Goal: Task Accomplishment & Management: Use online tool/utility

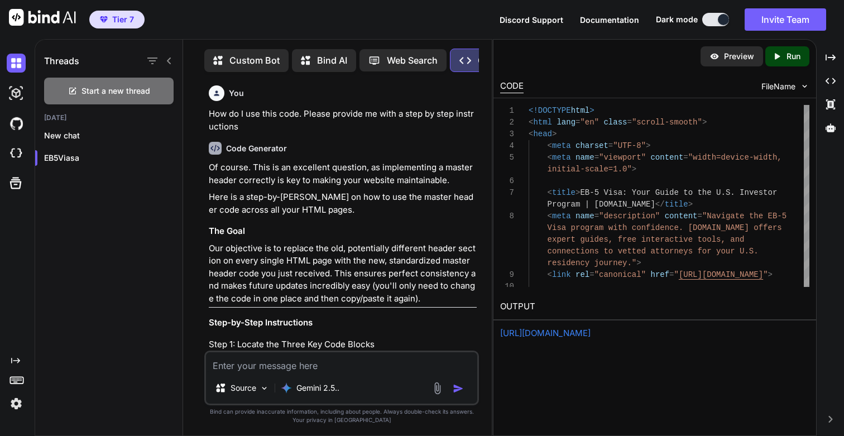
scroll to position [90423, 0]
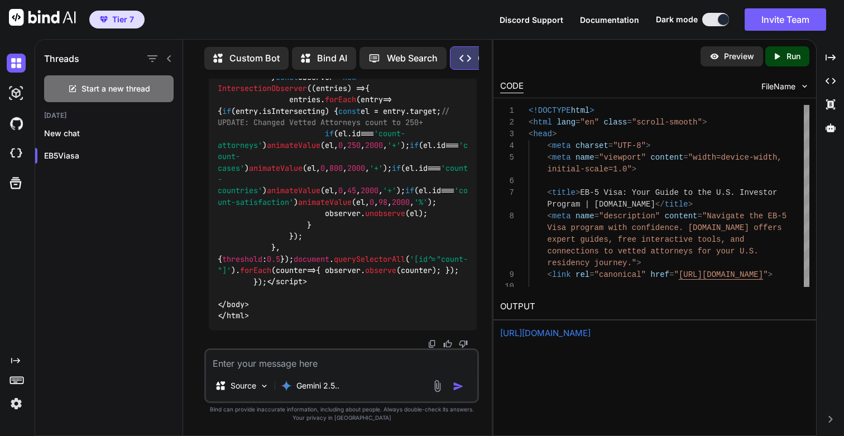
click at [15, 407] on img at bounding box center [16, 403] width 19 height 19
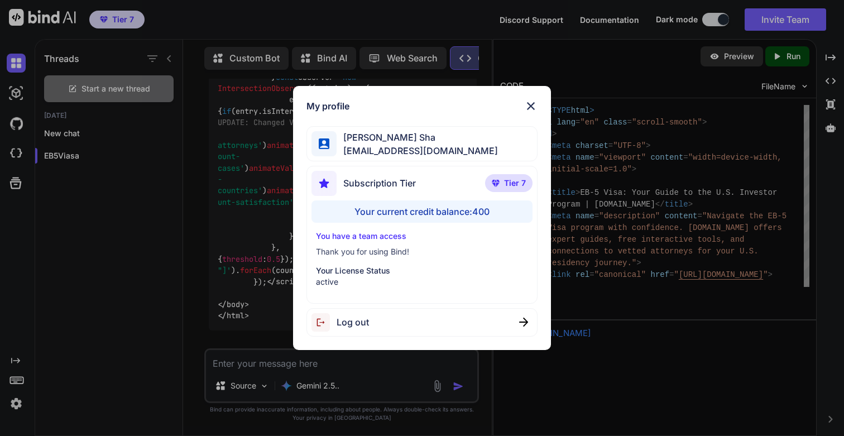
click at [106, 314] on div "My profile [PERSON_NAME] Sha [EMAIL_ADDRESS][DOMAIN_NAME] Subscription Tier Tie…" at bounding box center [422, 218] width 844 height 436
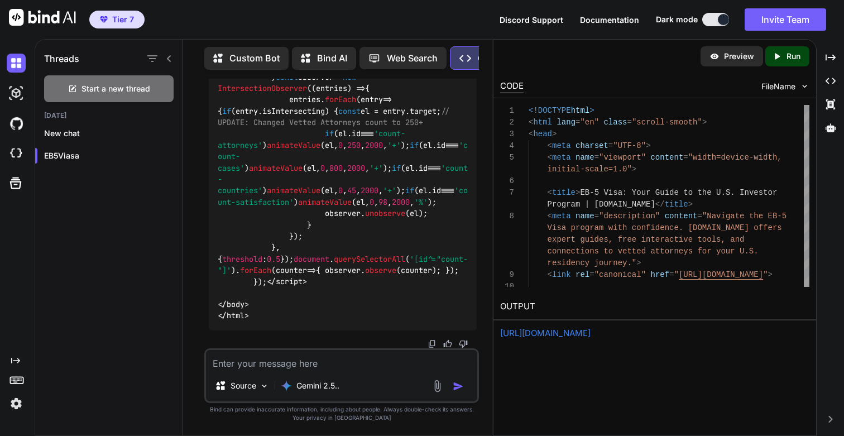
click at [16, 398] on img at bounding box center [16, 403] width 19 height 19
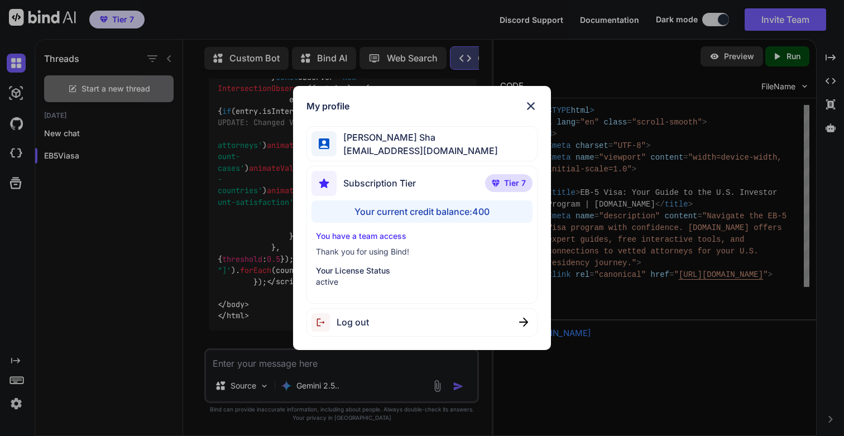
click at [16, 398] on div "My profile [PERSON_NAME] Sha [EMAIL_ADDRESS][DOMAIN_NAME] Subscription Tier Tie…" at bounding box center [422, 218] width 844 height 436
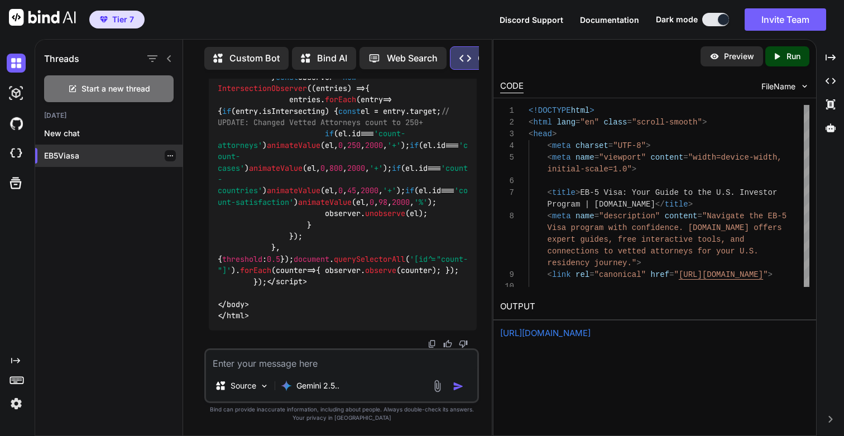
click at [56, 151] on p "EB5Viasa" at bounding box center [113, 155] width 138 height 11
click at [773, 55] on icon "Created with Pixso." at bounding box center [777, 56] width 10 height 10
click at [571, 338] on div "[URL][DOMAIN_NAME]" at bounding box center [654, 333] width 309 height 13
click at [591, 331] on link "[URL][DOMAIN_NAME]" at bounding box center [545, 333] width 90 height 11
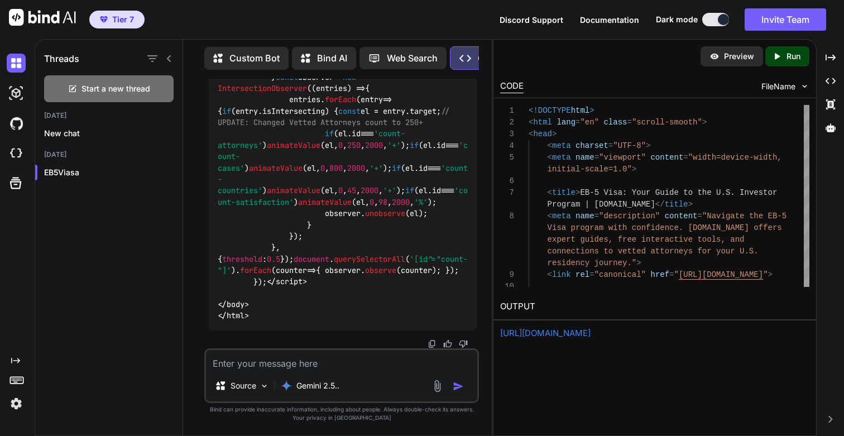
click at [328, 369] on textarea at bounding box center [341, 360] width 271 height 20
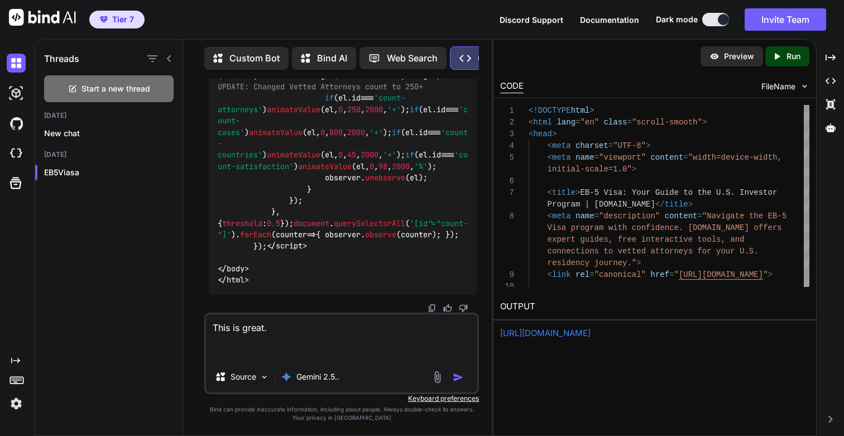
paste textarea "[URL][DOMAIN_NAME] [URL][DOMAIN_NAME] [URL][DOMAIN_NAME] [URL][DOMAIN_NAME]"
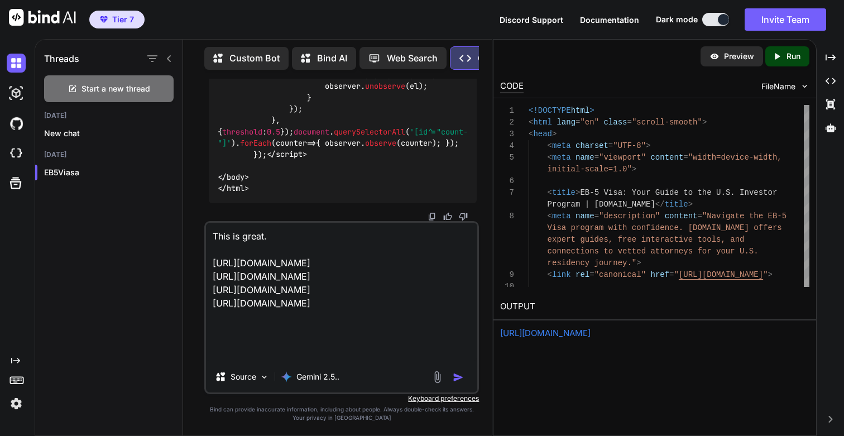
click at [308, 236] on textarea "This is great. [URL][DOMAIN_NAME] [URL][DOMAIN_NAME] [URL][DOMAIN_NAME] [URL][D…" at bounding box center [341, 292] width 271 height 138
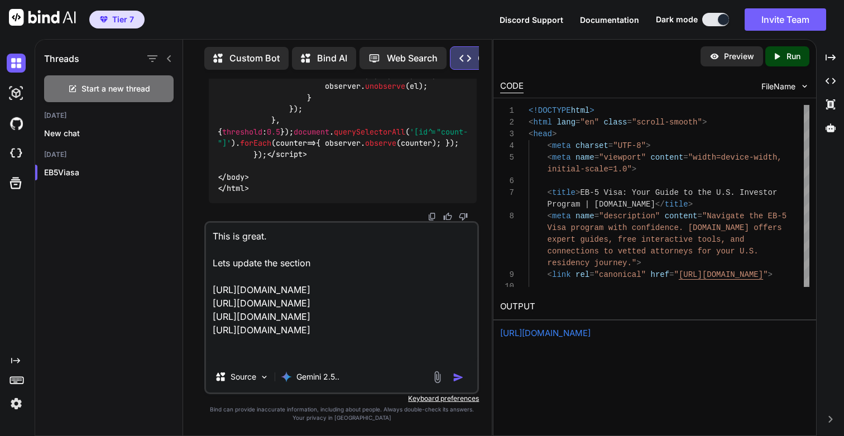
paste textarea "<!-- 2. "Featured In" Section -->"
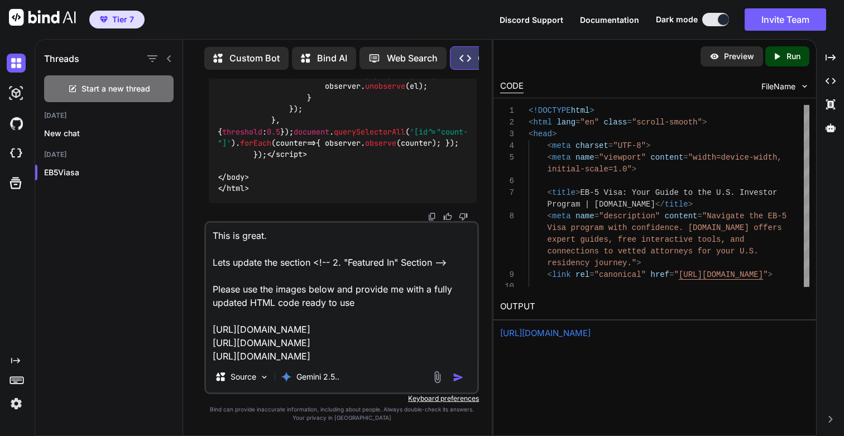
type textarea "This is great. Lets update the section <!-- 2. "Featured In" Section --> Please…"
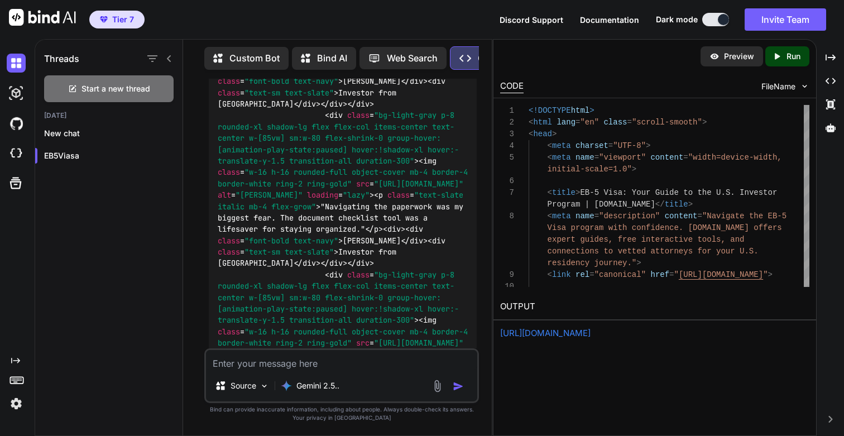
scroll to position [95447, 0]
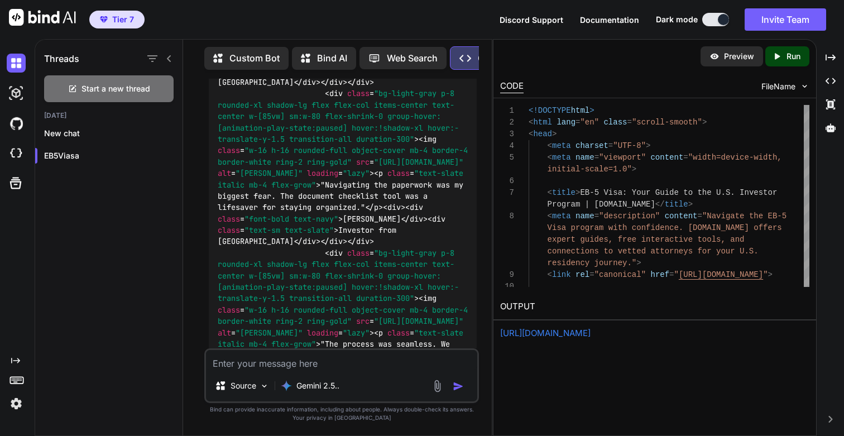
click at [787, 58] on p "Run" at bounding box center [794, 56] width 14 height 11
click at [539, 334] on link "[URL][DOMAIN_NAME]" at bounding box center [545, 333] width 90 height 11
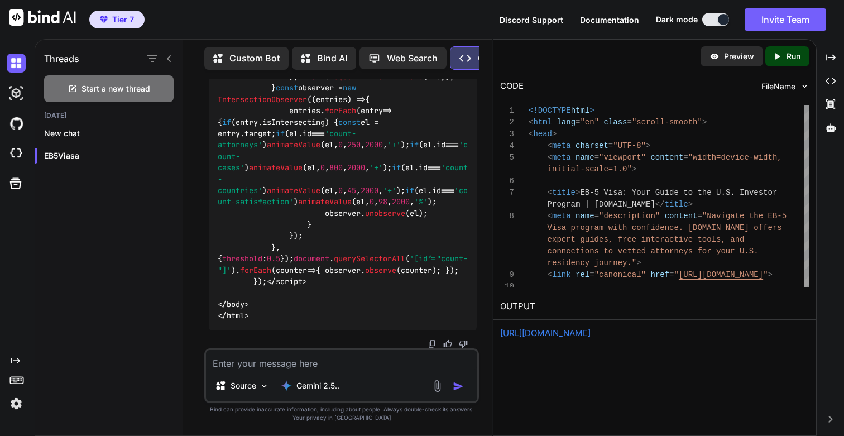
scroll to position [105877, 0]
click at [264, 362] on textarea at bounding box center [341, 360] width 271 height 20
type textarea "Thes"
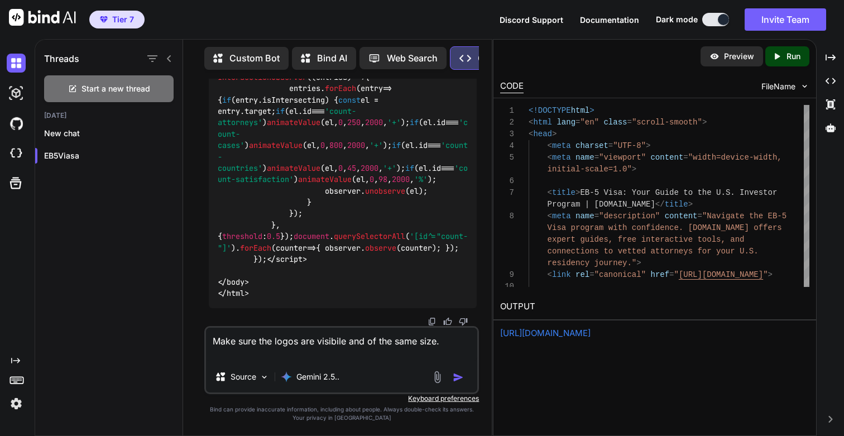
type textarea "Make sure the logos are visibile and of the same size."
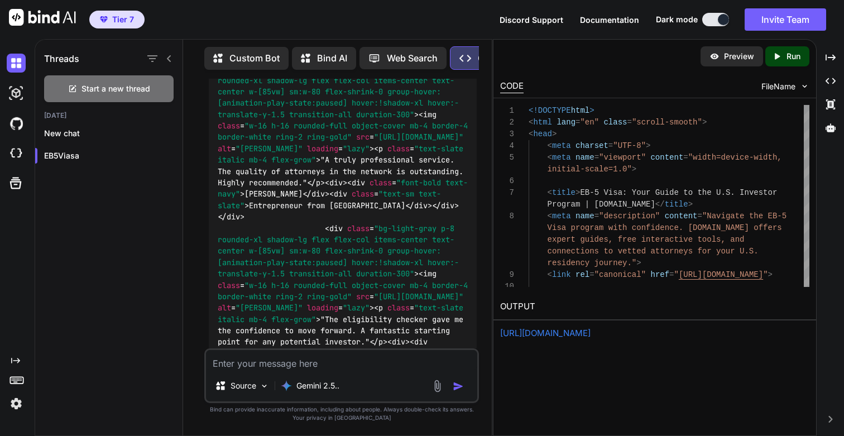
scroll to position [106446, 0]
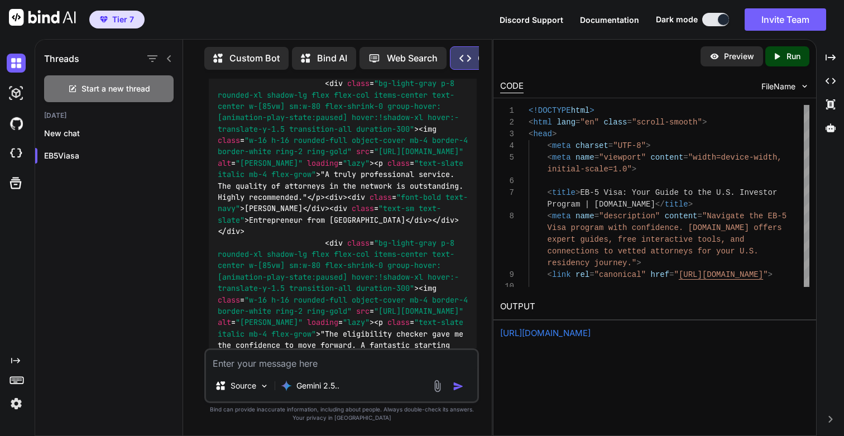
click at [775, 59] on icon "Created with Pixso." at bounding box center [777, 56] width 10 height 10
click at [535, 336] on link "[URL][DOMAIN_NAME]" at bounding box center [545, 333] width 90 height 11
click at [591, 331] on link "[URL][DOMAIN_NAME]" at bounding box center [545, 333] width 90 height 11
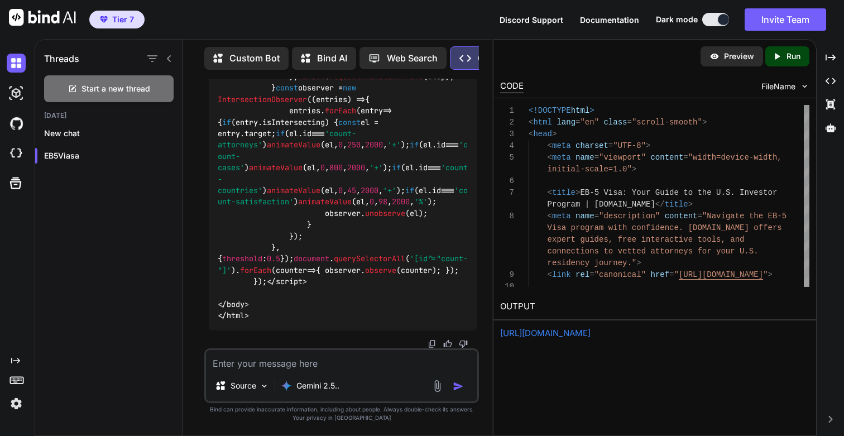
scroll to position [116411, 0]
click at [294, 365] on textarea at bounding box center [341, 360] width 271 height 20
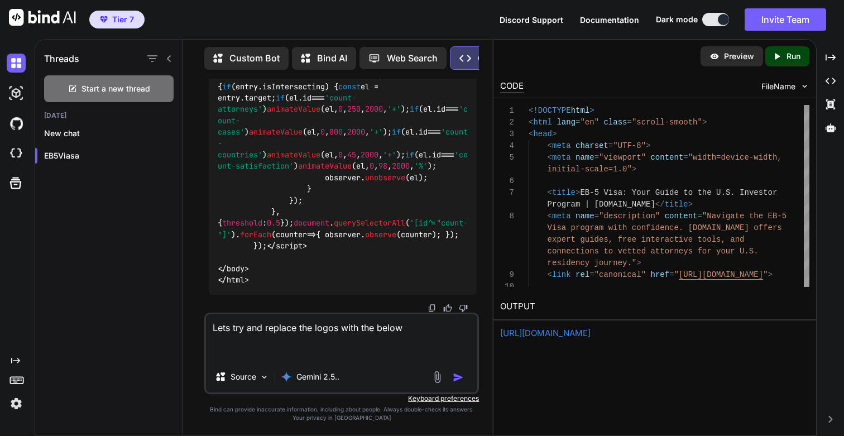
paste textarea "Business Insider - [URL][DOMAIN_NAME] The New Yorker - [URL][DOMAIN_NAME] Forbe…"
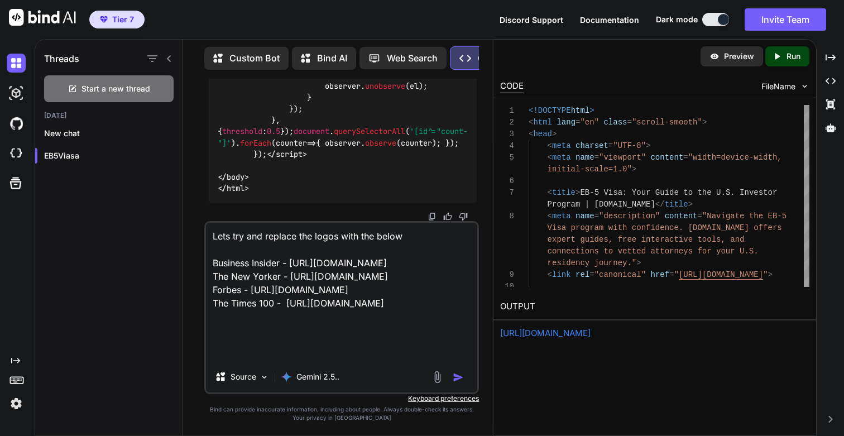
scroll to position [1, 0]
click at [413, 242] on textarea "Lets try and replace the logos with the below Business Insider - [URL][DOMAIN_N…" at bounding box center [341, 292] width 271 height 138
click at [340, 233] on textarea "Lets try and replace the logos with the below Business Insider - [URL][DOMAIN_N…" at bounding box center [341, 292] width 271 height 138
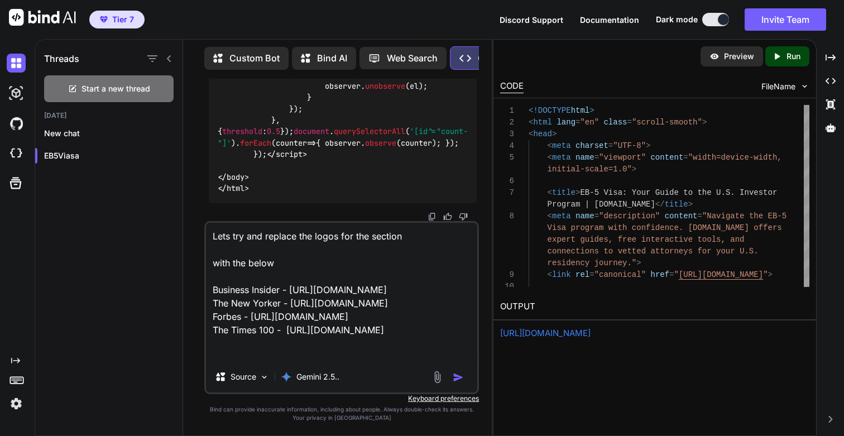
paste textarea "<!-- 2. "Featured In" Section -->"
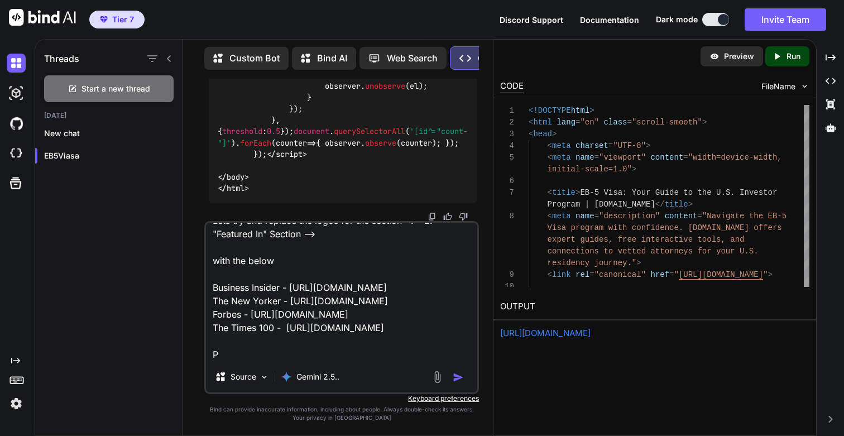
scroll to position [68, 0]
type textarea "Lets try and replace the logos for the section <!-- 2. "Featured In" Section --…"
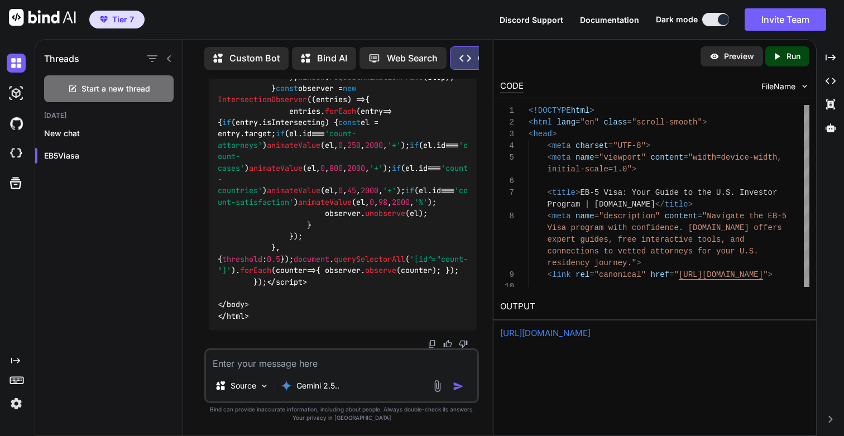
scroll to position [128143, 0]
click at [791, 61] on p "Run" at bounding box center [794, 56] width 14 height 11
click at [555, 329] on link "[URL][DOMAIN_NAME]" at bounding box center [545, 333] width 90 height 11
click at [243, 360] on textarea at bounding box center [341, 360] width 271 height 20
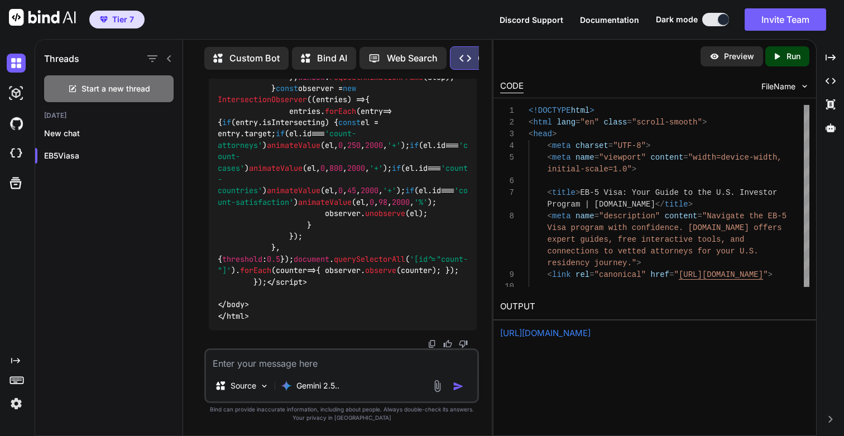
paste textarea "<!-- 2. "Featured In" Section -->"
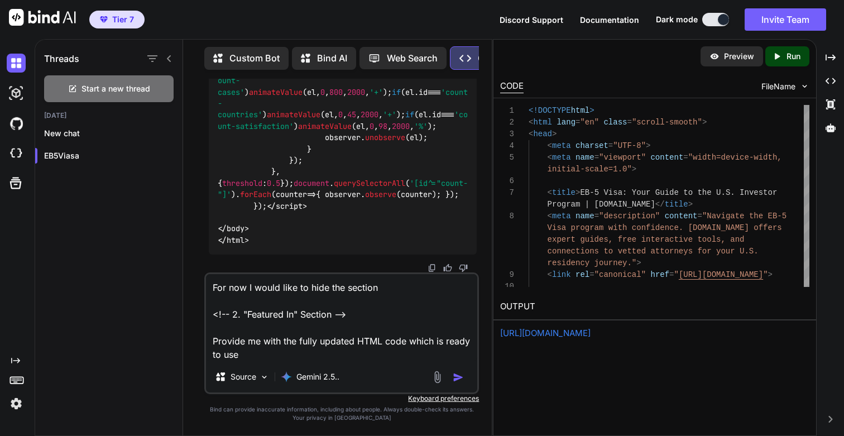
type textarea "For now I would like to hide the section <!-- 2. "Featured In" Section --> Prov…"
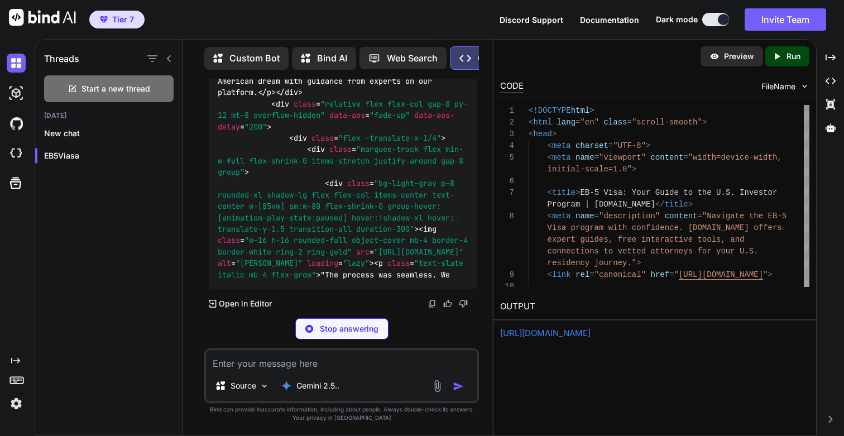
scroll to position [132818, 0]
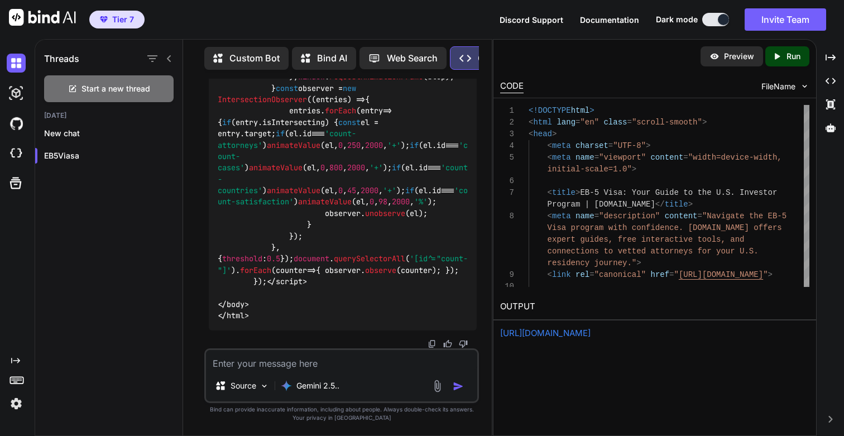
click at [787, 55] on p "Run" at bounding box center [794, 56] width 14 height 11
click at [551, 336] on link "[URL][DOMAIN_NAME]" at bounding box center [545, 333] width 90 height 11
click at [261, 367] on textarea at bounding box center [341, 360] width 271 height 20
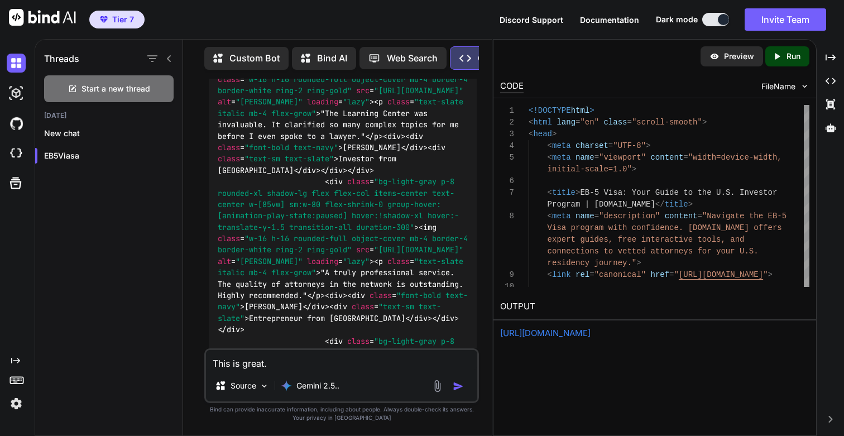
scroll to position [106500, 0]
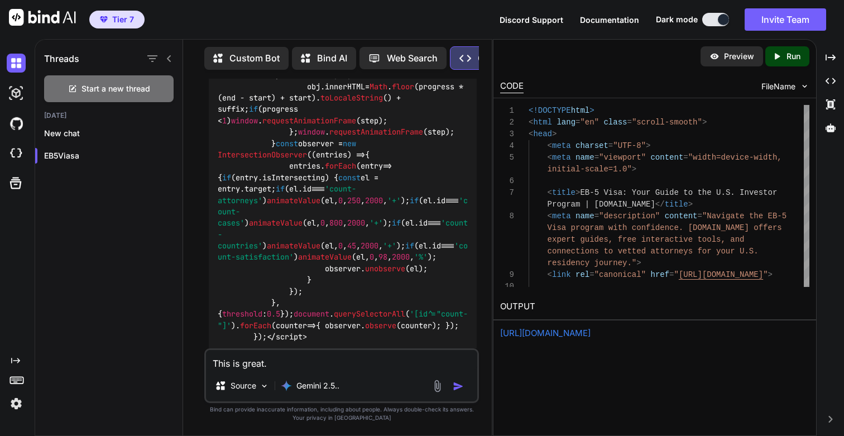
scroll to position [128507, 0]
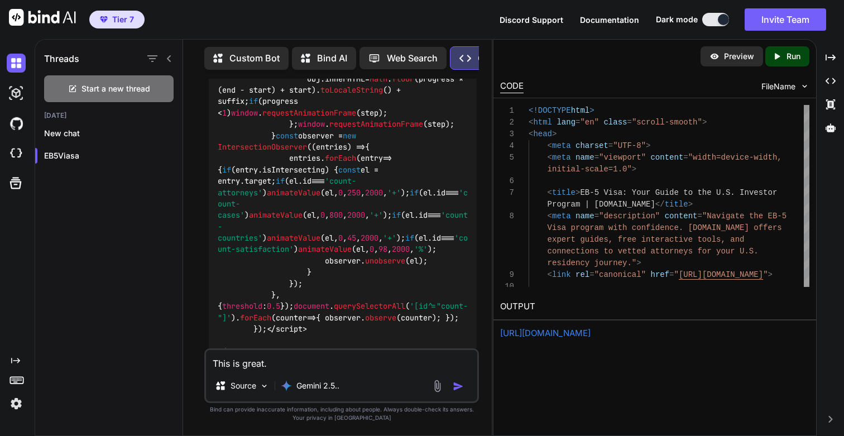
click at [285, 366] on textarea "This is great." at bounding box center [341, 360] width 271 height 20
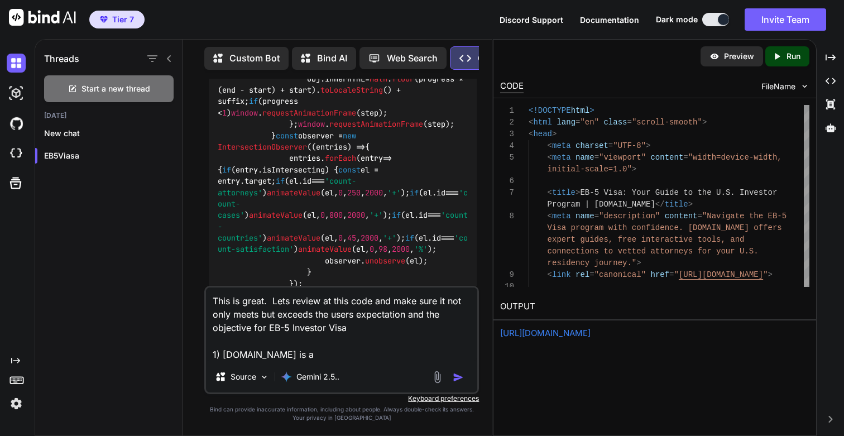
paste textarea "Build Community,"
click at [298, 356] on textarea "This is great. Lets review at this code and make sure it not only meets but exc…" at bounding box center [341, 325] width 271 height 74
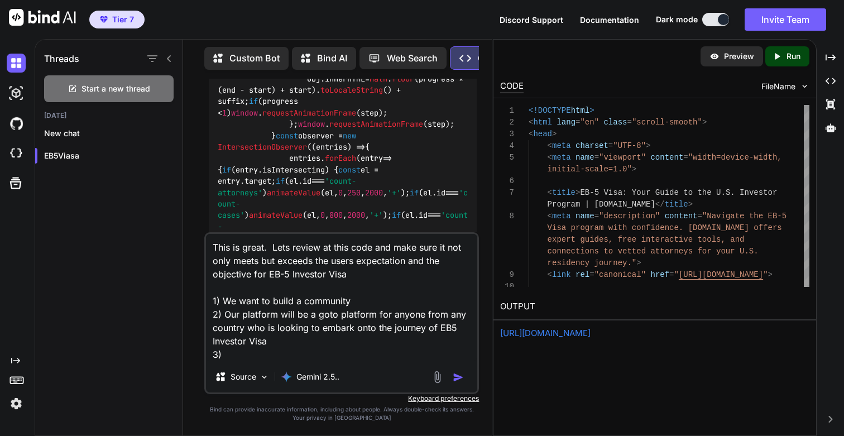
click at [298, 341] on textarea "This is great. Lets review at this code and make sure it not only meets but exc…" at bounding box center [341, 297] width 271 height 127
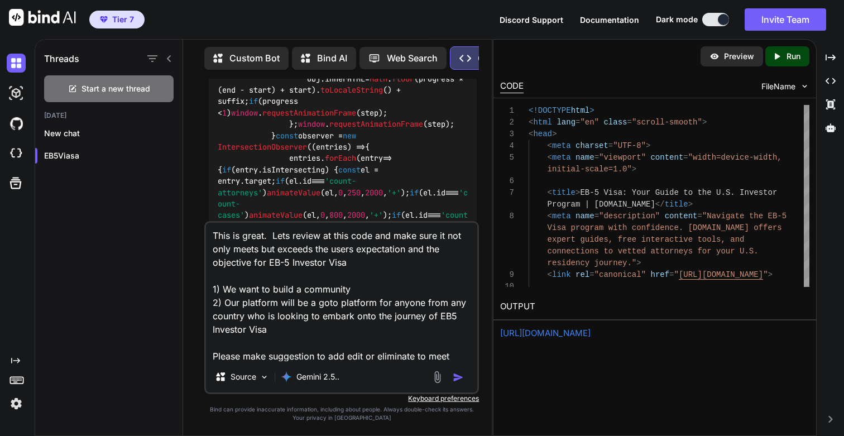
scroll to position [14, 0]
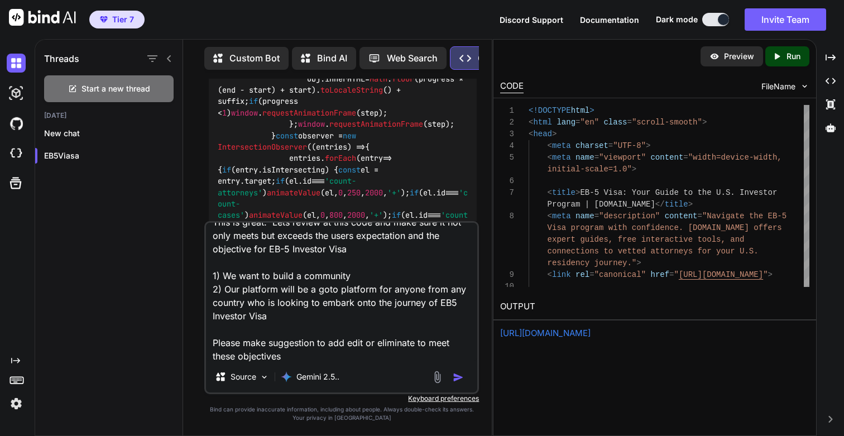
type textarea "This is great. Lets review at this code and make sure it not only meets but exc…"
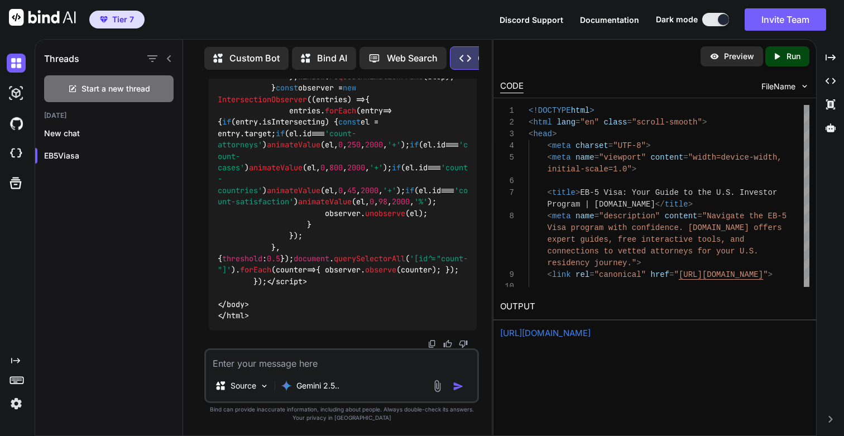
scroll to position [140608, 0]
click at [789, 61] on p "Run" at bounding box center [794, 56] width 14 height 11
click at [566, 330] on link "[URL][DOMAIN_NAME]" at bounding box center [545, 333] width 90 height 11
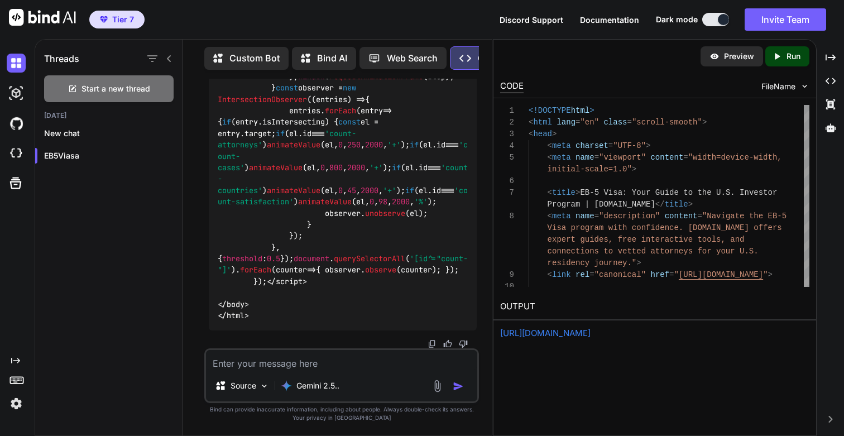
click at [251, 366] on textarea at bounding box center [341, 360] width 271 height 20
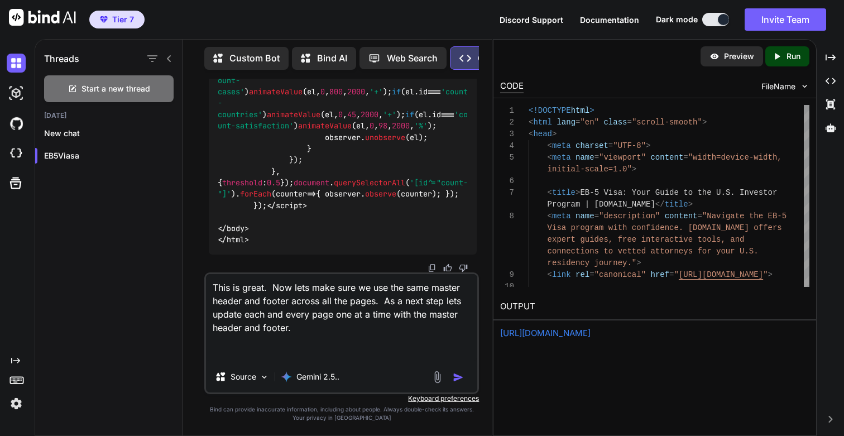
paste textarea "<!DOCTYPE html> <html lang="en" class="scroll-smooth"> <head> <meta charset="UT…"
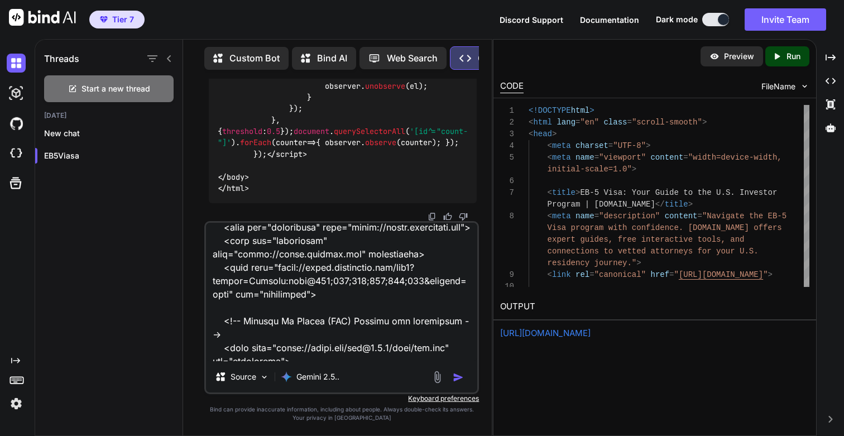
scroll to position [0, 0]
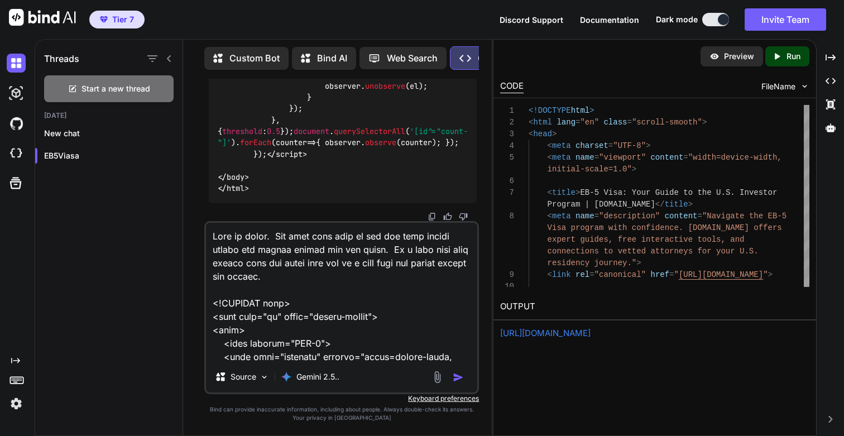
click at [307, 276] on textarea at bounding box center [341, 292] width 271 height 138
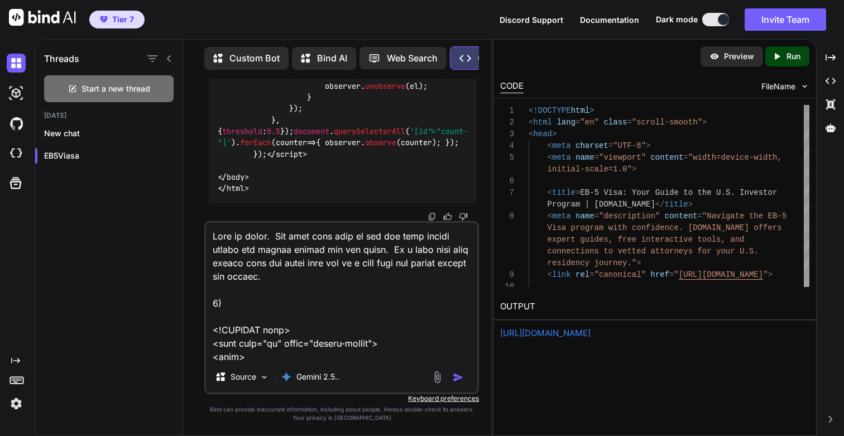
paste textarea "2) Make changes only if necessary to the sections required. 3) Ensure the code …"
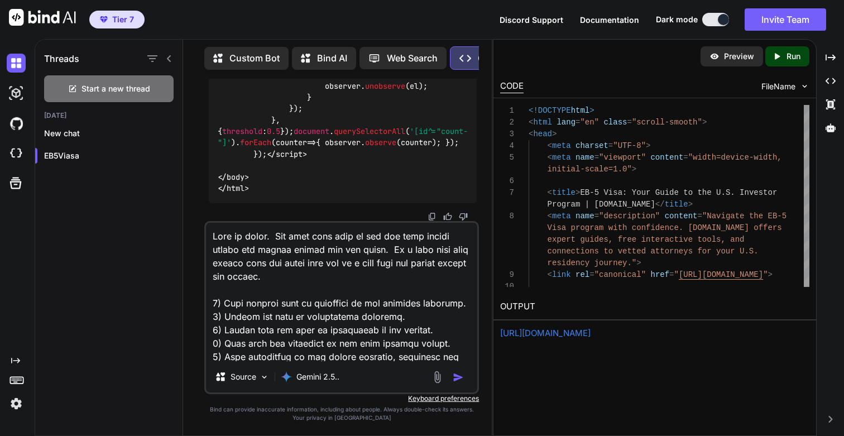
scroll to position [14, 0]
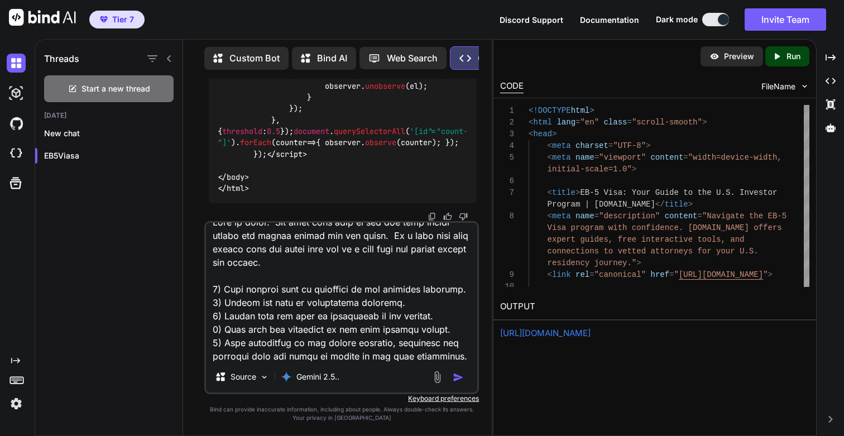
click at [219, 289] on textarea at bounding box center [341, 292] width 271 height 138
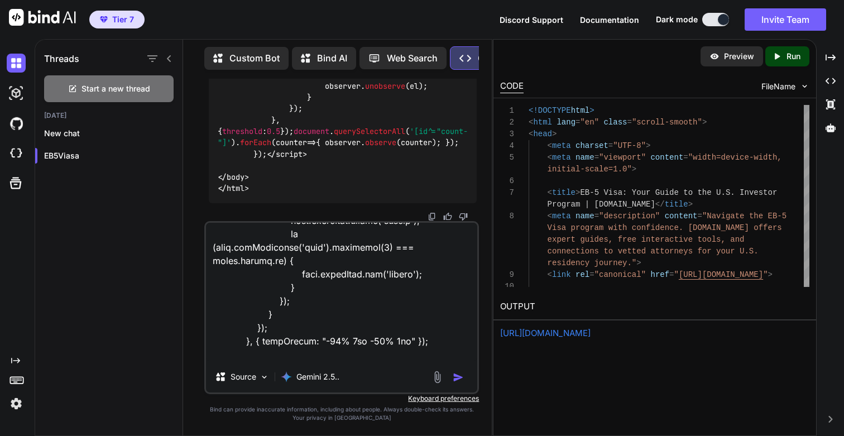
type textarea "This is great. Now lets make sure we use the same master header and footer acro…"
click at [457, 380] on img "button" at bounding box center [458, 377] width 11 height 11
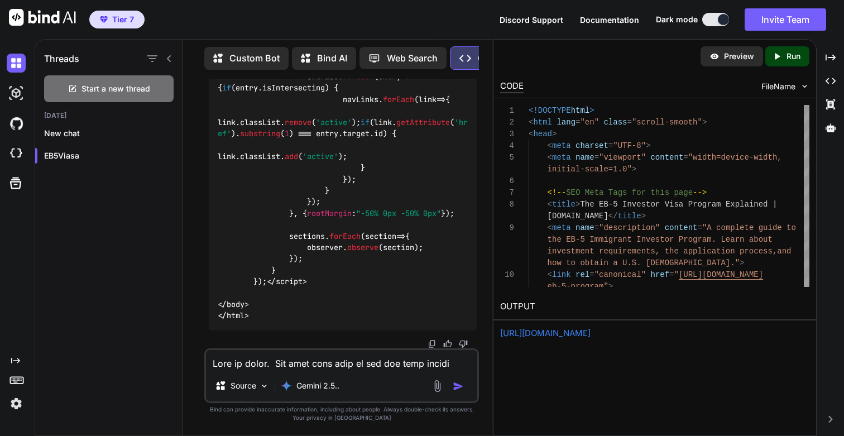
scroll to position [164141, 0]
click at [794, 58] on p "Run" at bounding box center [794, 56] width 14 height 11
click at [529, 337] on link "[URL][DOMAIN_NAME]" at bounding box center [545, 333] width 90 height 11
